Goal: Obtain resource: Download file/media

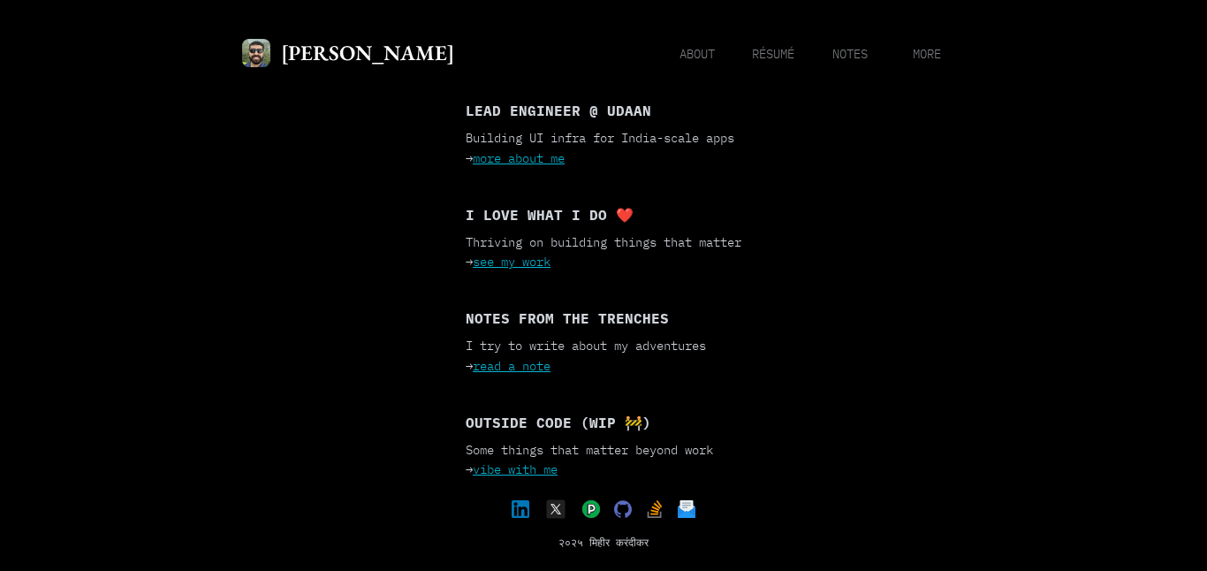
click at [528, 469] on link "vibe with me" at bounding box center [515, 469] width 85 height 16
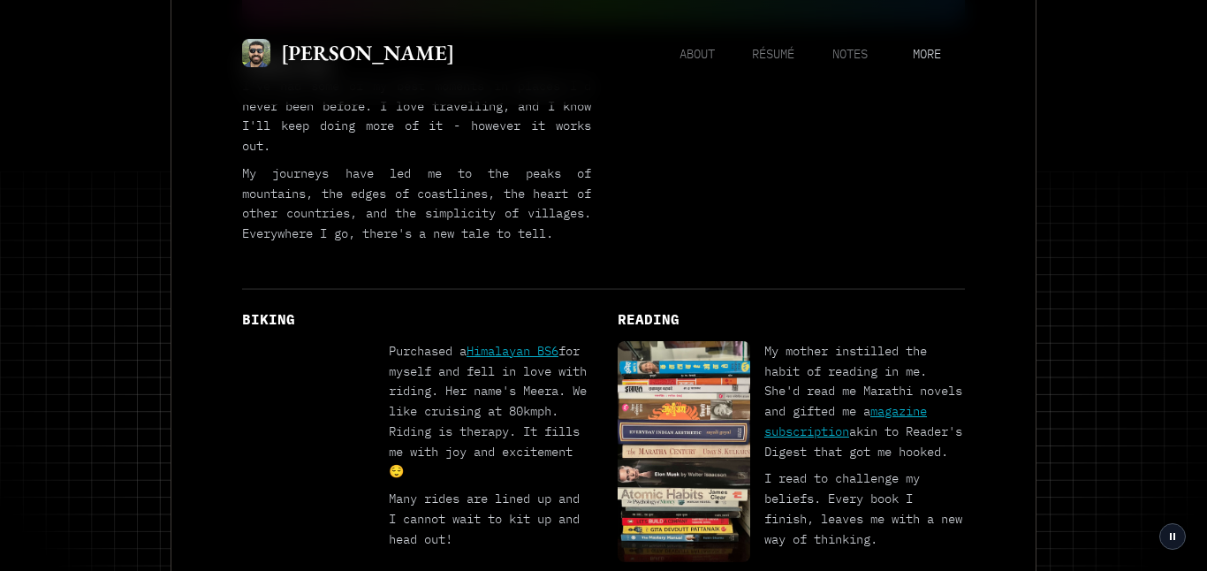
scroll to position [826, 0]
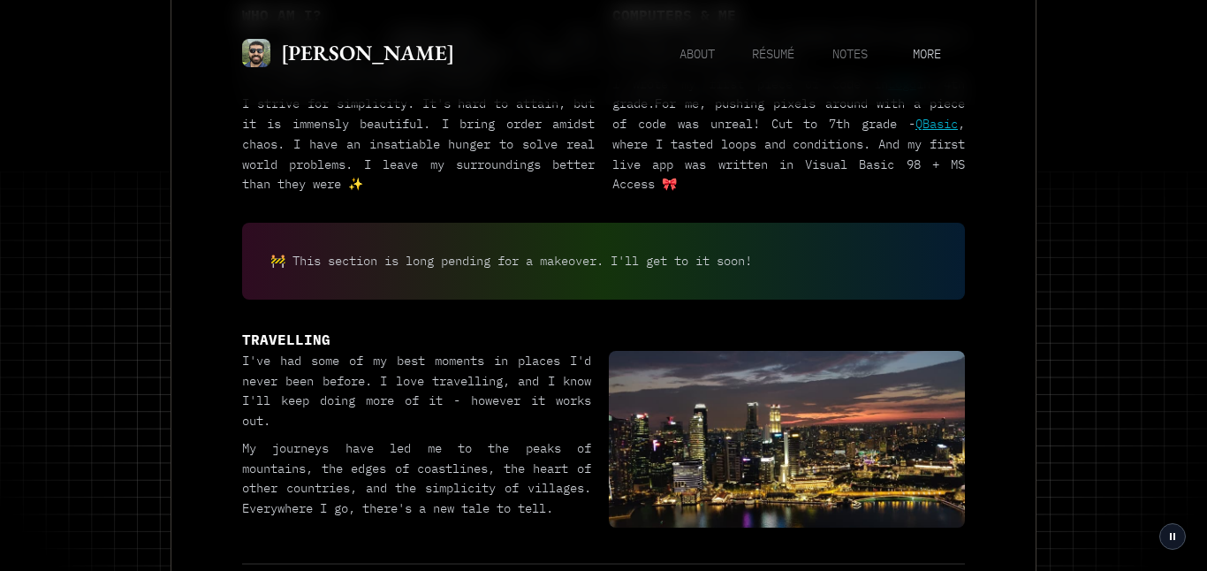
scroll to position [0, 0]
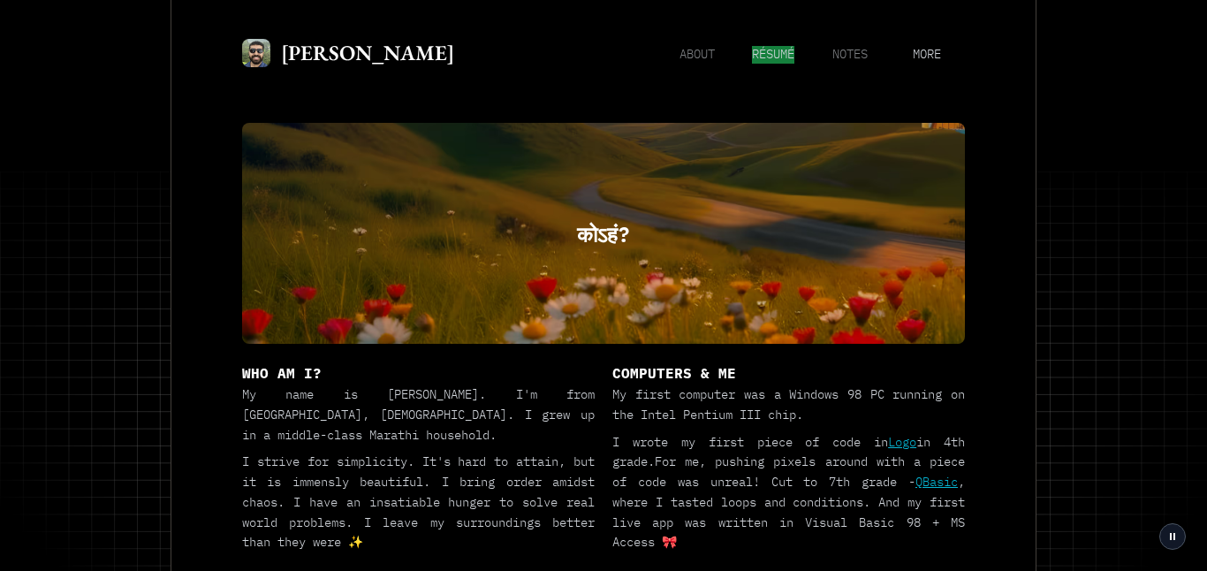
click at [759, 51] on span "résumé" at bounding box center [773, 55] width 42 height 18
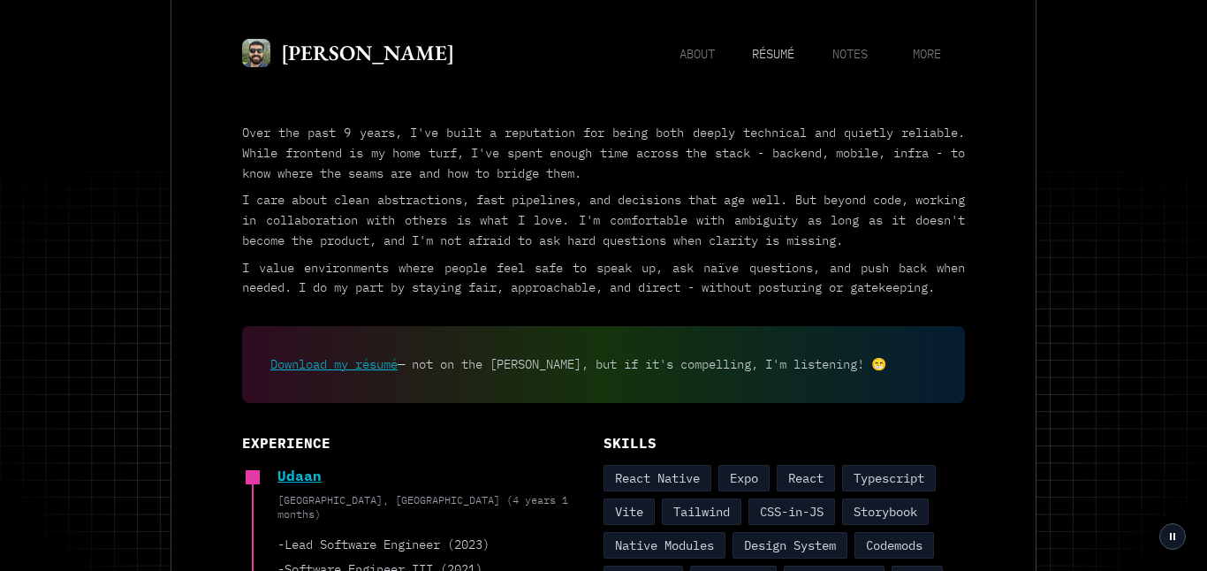
click at [372, 372] on link "Download my résumé" at bounding box center [333, 364] width 127 height 16
click at [264, 55] on img at bounding box center [256, 53] width 28 height 28
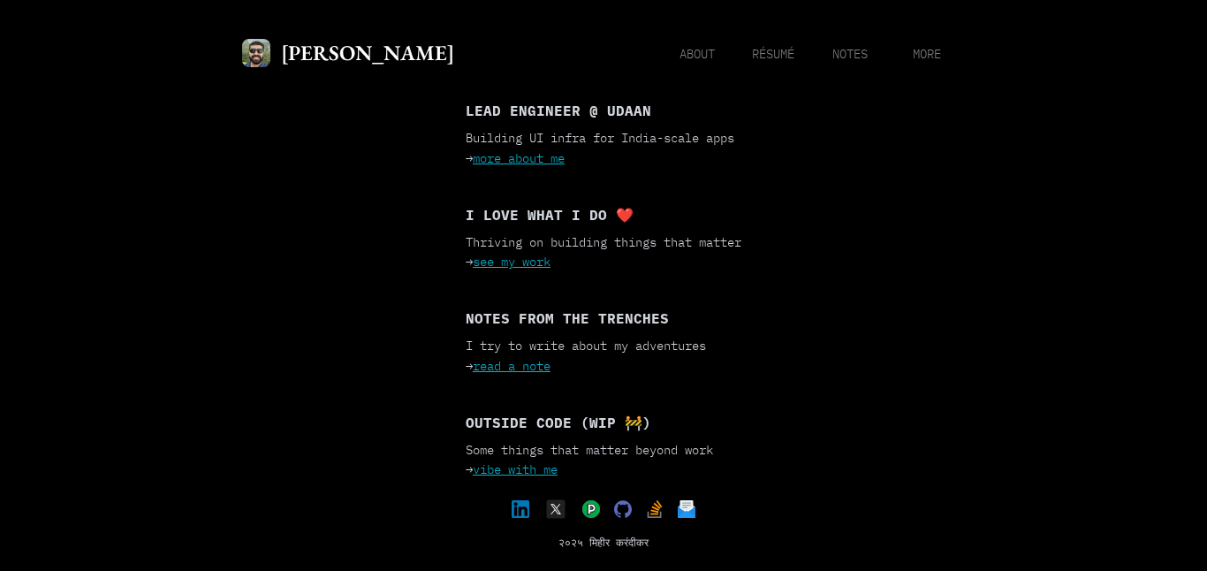
click at [924, 63] on div "Mihir Karandikar about résumé notes more" at bounding box center [603, 52] width 723 height 34
click at [928, 56] on span "more" at bounding box center [927, 55] width 28 height 18
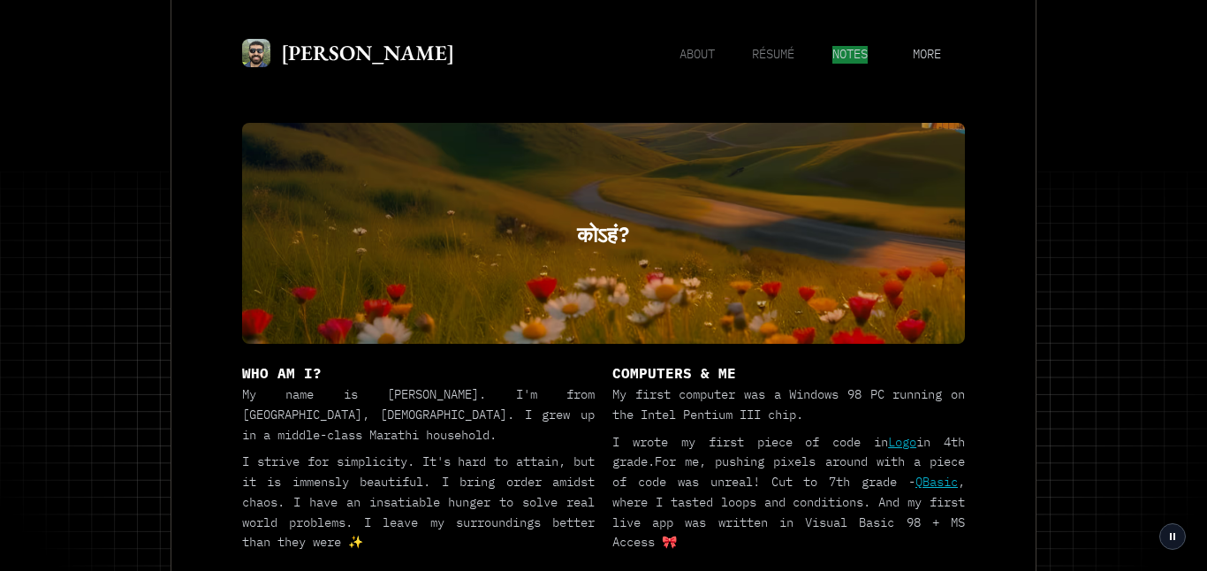
click at [846, 51] on span "notes" at bounding box center [850, 55] width 35 height 18
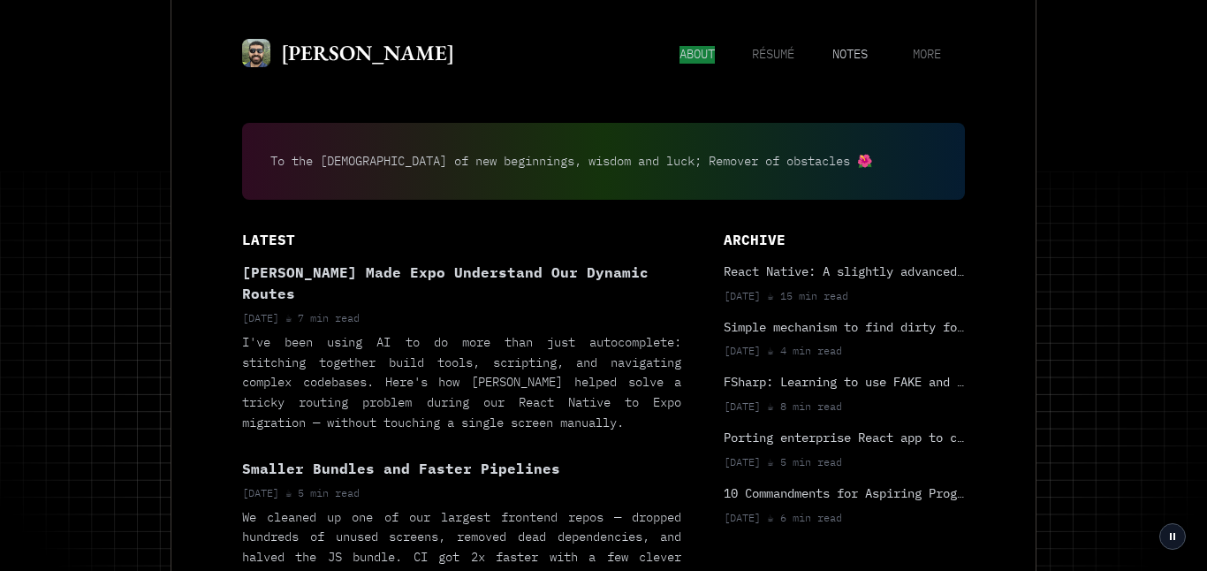
click at [691, 57] on span "about" at bounding box center [697, 55] width 35 height 18
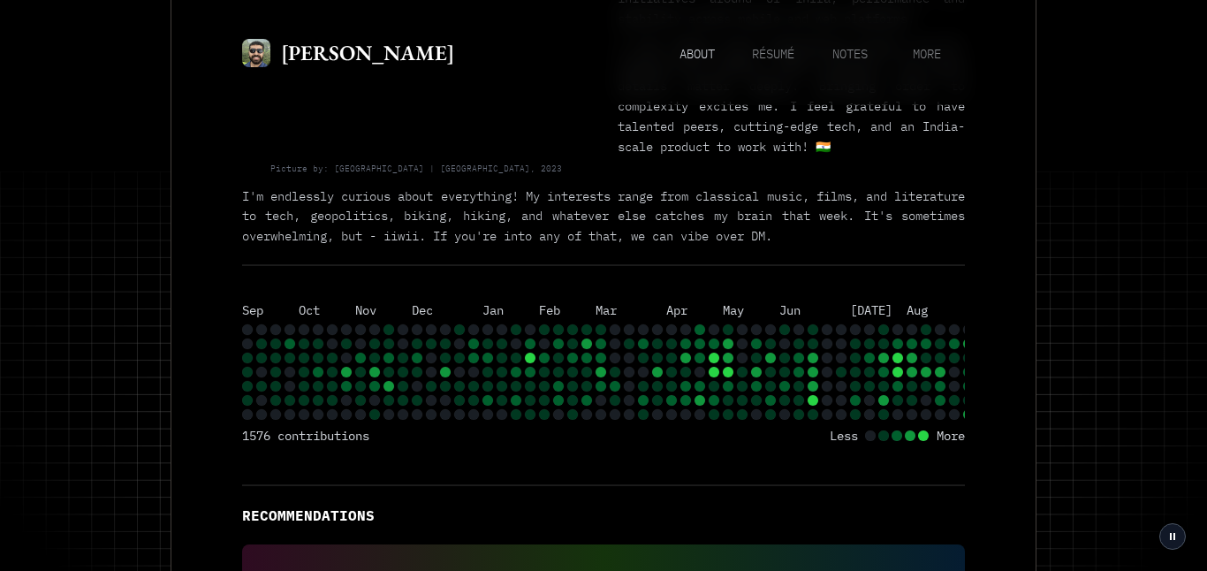
scroll to position [204, 0]
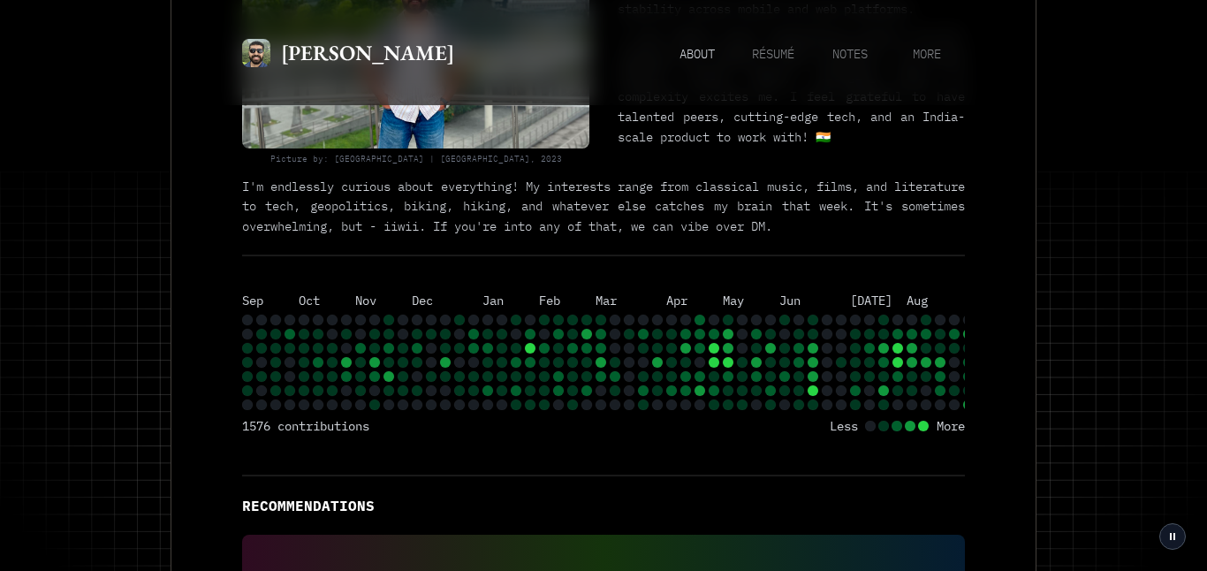
click at [891, 389] on icon "Sep Oct Nov Dec Jan Feb Mar Apr May Jun Jul Aug" at bounding box center [615, 352] width 746 height 115
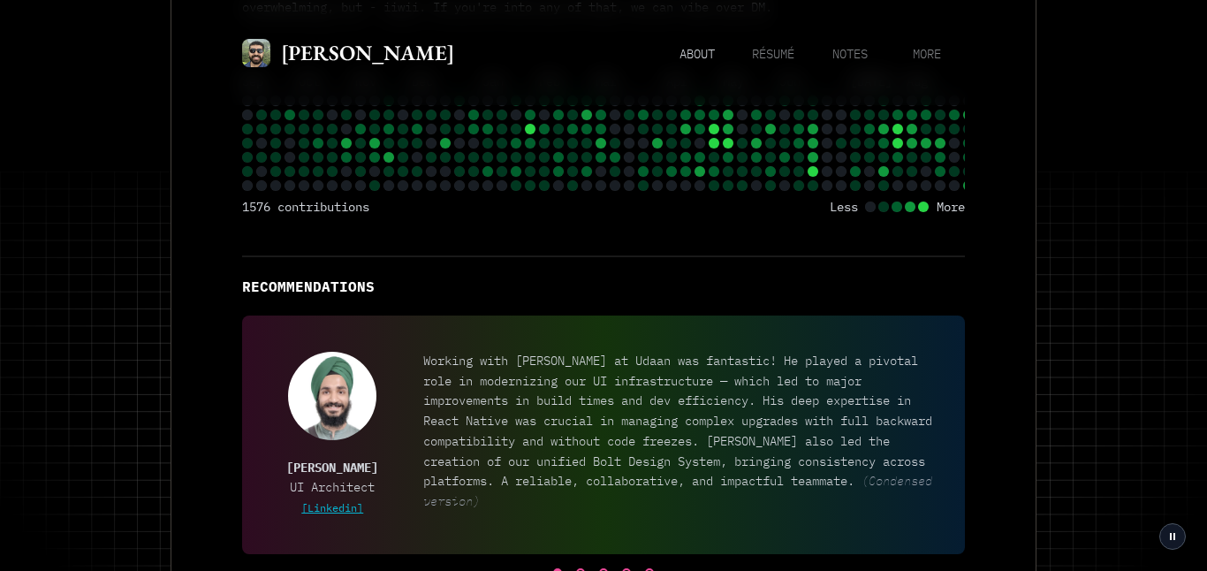
scroll to position [480, 0]
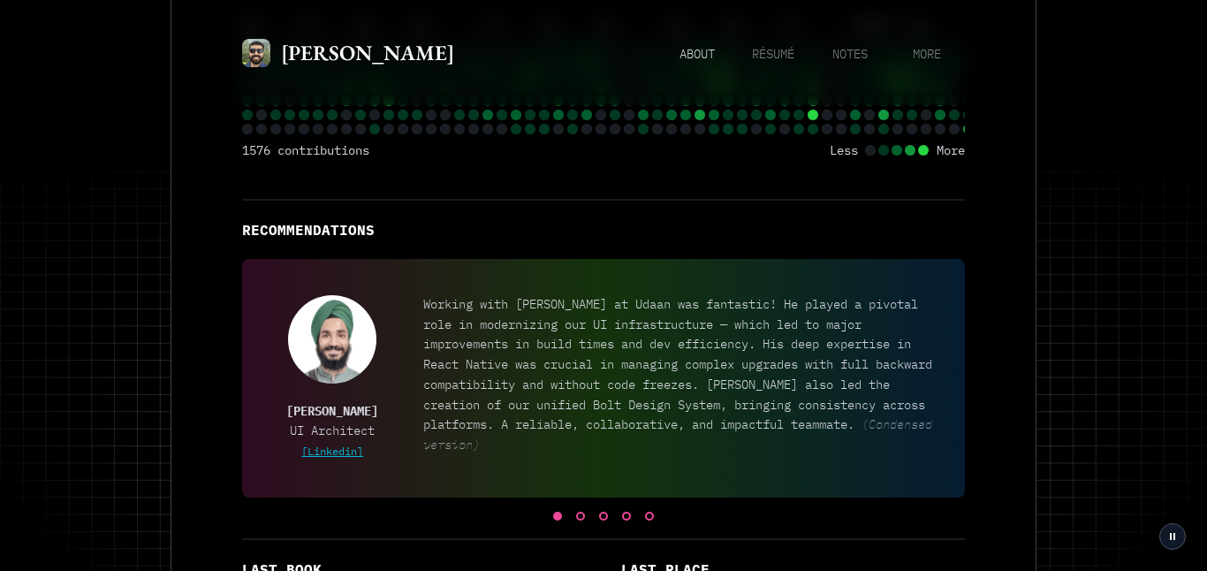
click at [583, 518] on div at bounding box center [580, 516] width 9 height 9
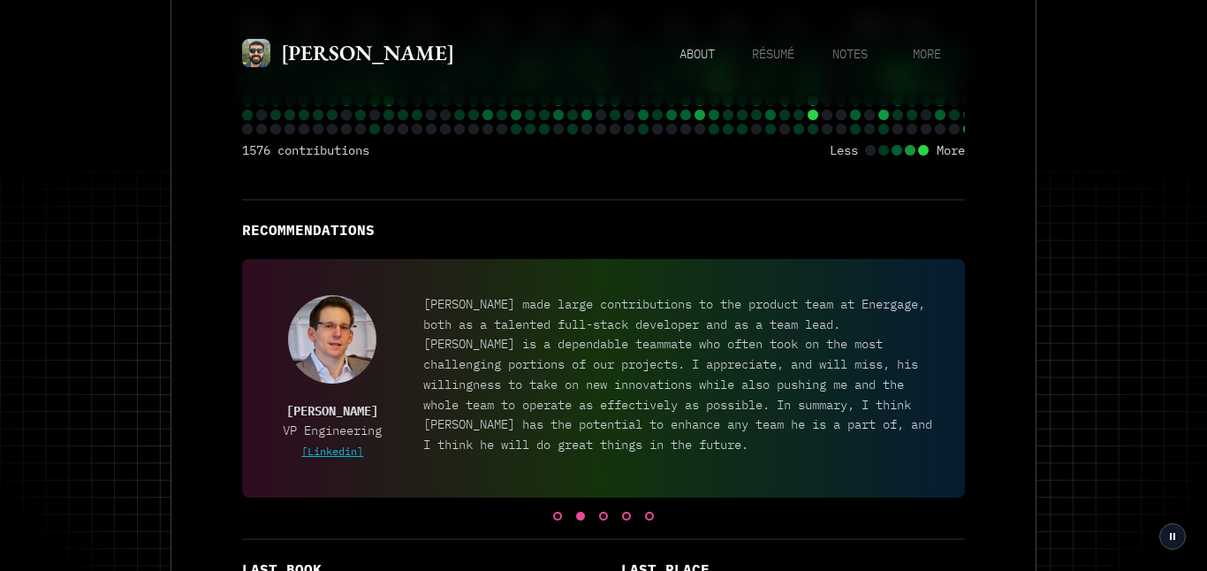
click at [604, 516] on div at bounding box center [603, 516] width 9 height 9
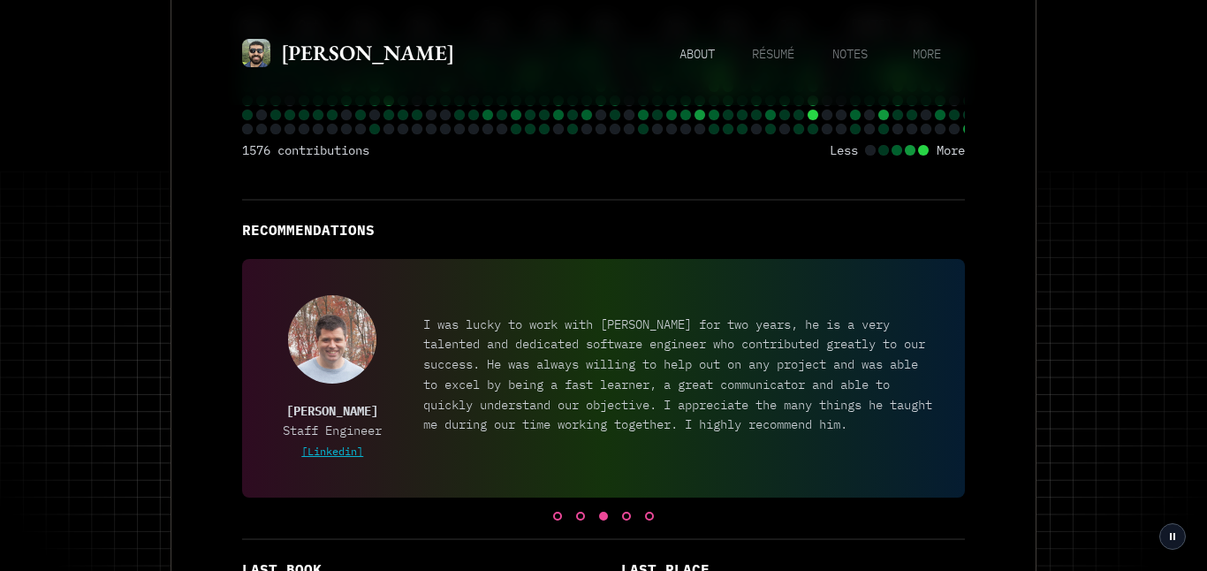
click at [632, 512] on div at bounding box center [603, 509] width 723 height 23
click at [628, 514] on div at bounding box center [626, 516] width 9 height 9
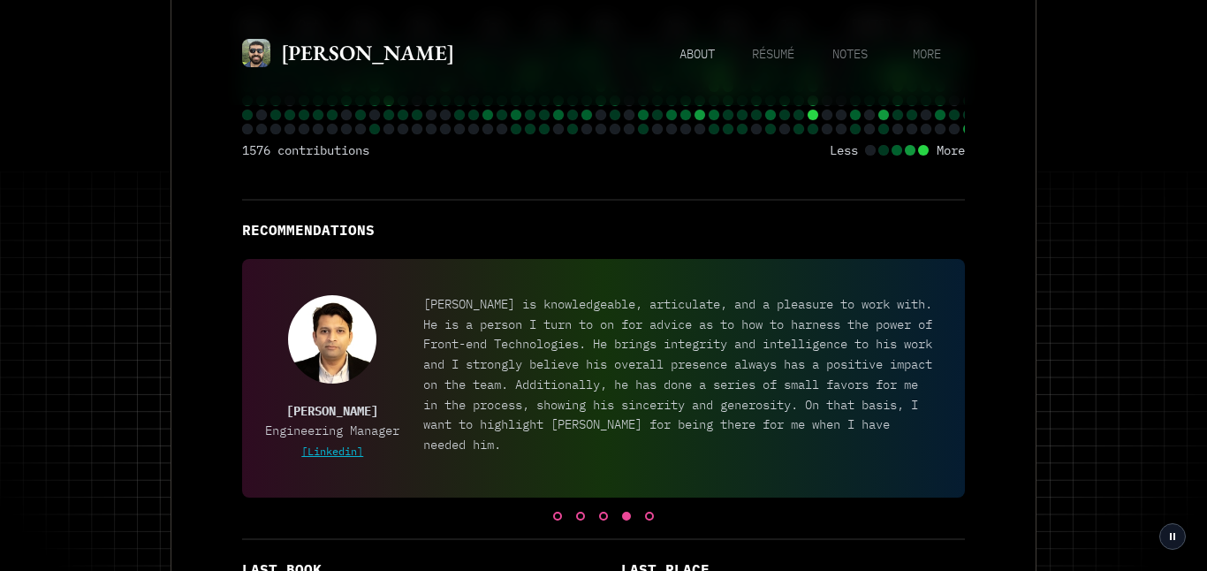
click at [319, 453] on link "[Linkedin]" at bounding box center [332, 451] width 62 height 13
click at [651, 518] on div at bounding box center [649, 516] width 9 height 9
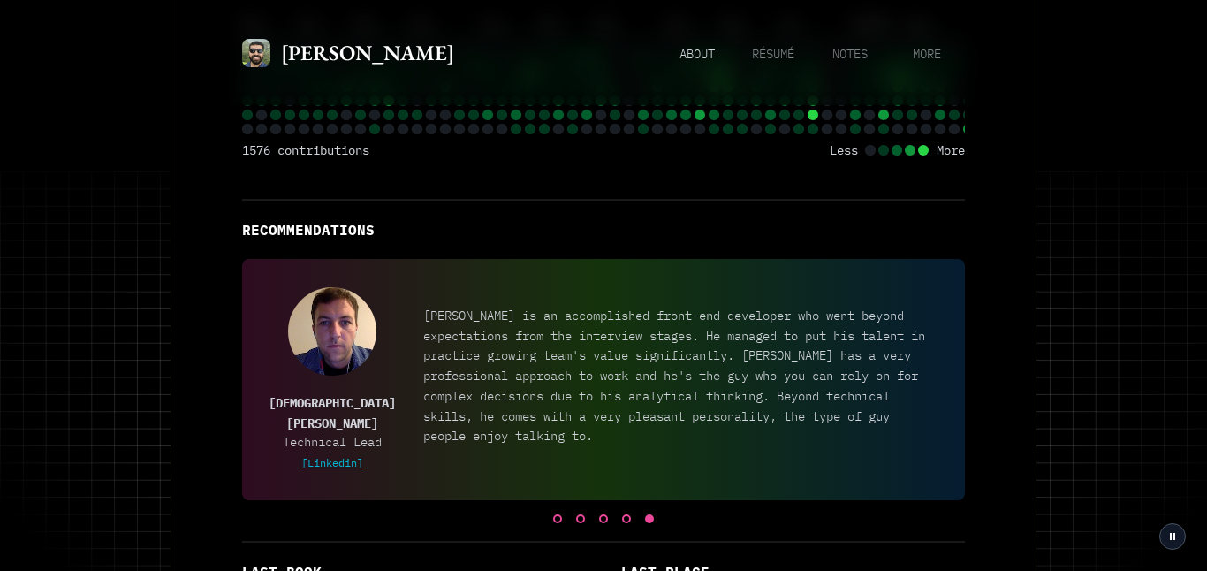
click at [319, 456] on link "[Linkedin]" at bounding box center [332, 462] width 62 height 13
